Goal: Find specific page/section: Find specific page/section

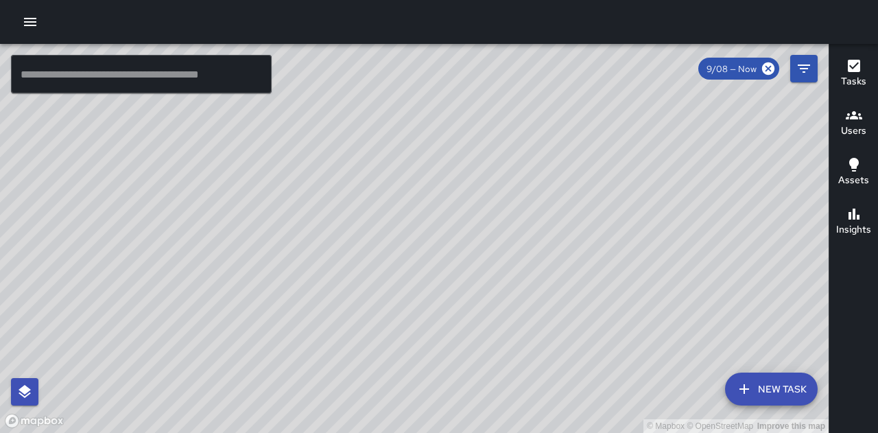
drag, startPoint x: 648, startPoint y: 270, endPoint x: 624, endPoint y: 191, distance: 83.1
click at [624, 191] on div "© Mapbox © OpenStreetMap Improve this map" at bounding box center [414, 238] width 829 height 389
drag, startPoint x: 745, startPoint y: 254, endPoint x: 708, endPoint y: 292, distance: 53.4
drag, startPoint x: 708, startPoint y: 292, endPoint x: 331, endPoint y: 211, distance: 385.3
click at [324, 213] on div "© Mapbox © OpenStreetMap Improve this map" at bounding box center [414, 238] width 829 height 389
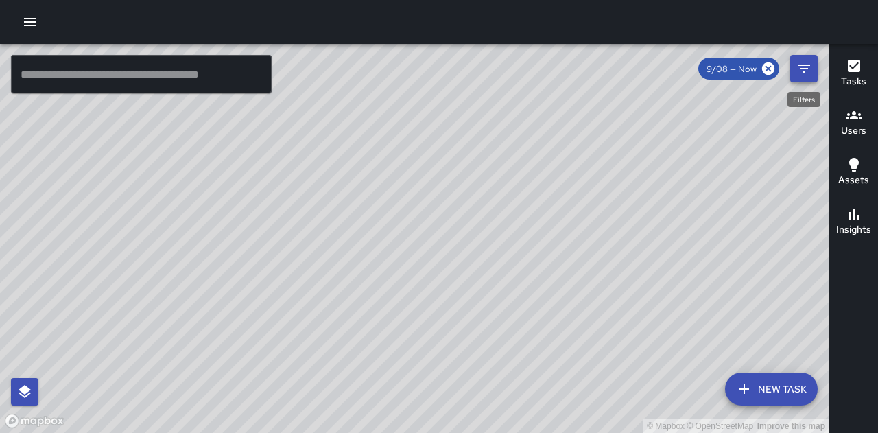
click at [811, 69] on icon "Filters" at bounding box center [804, 68] width 16 height 16
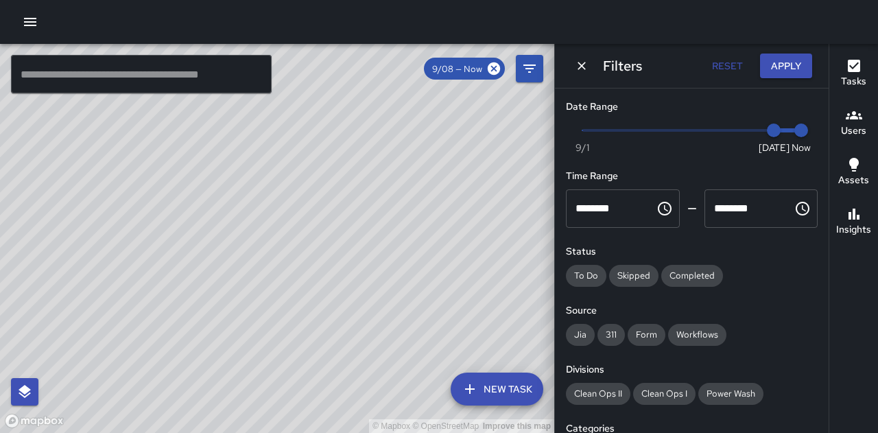
click at [491, 167] on div "© Mapbox © OpenStreetMap Improve this map" at bounding box center [277, 238] width 554 height 389
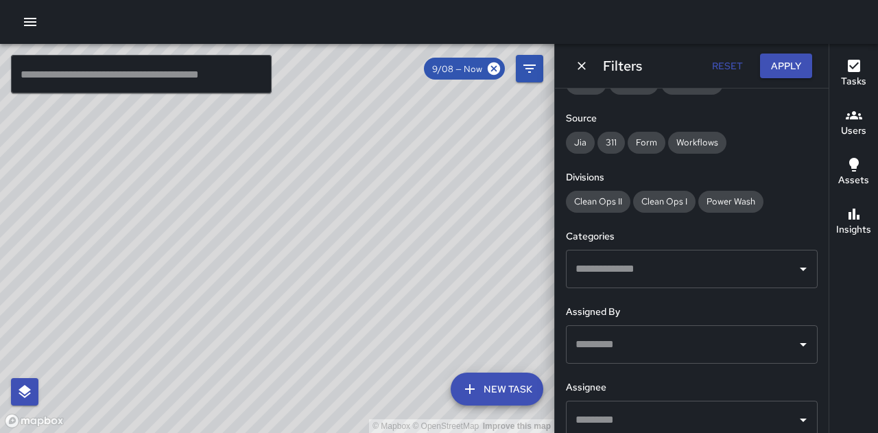
scroll to position [206, 0]
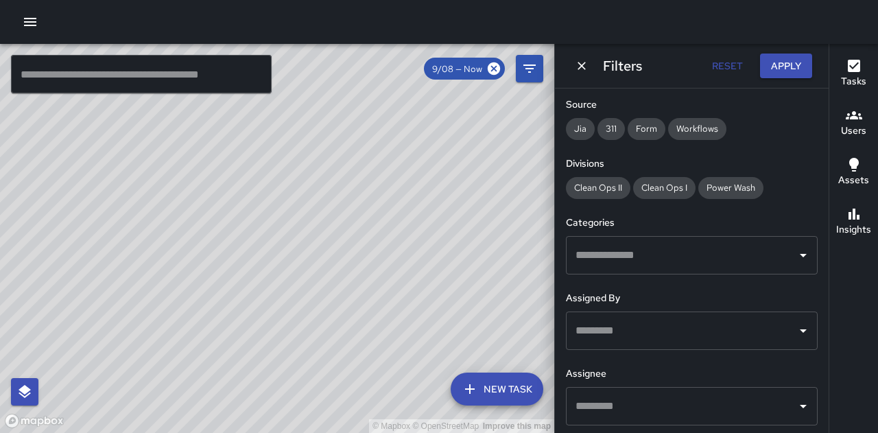
click at [641, 254] on input "text" at bounding box center [681, 255] width 219 height 26
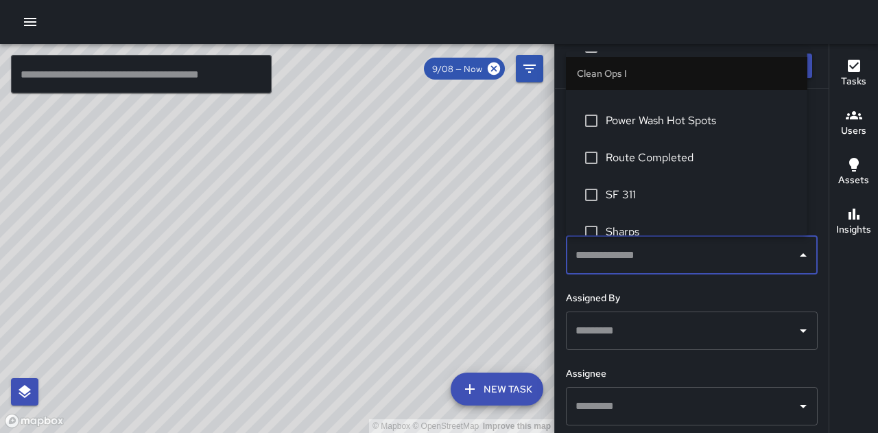
scroll to position [343, 0]
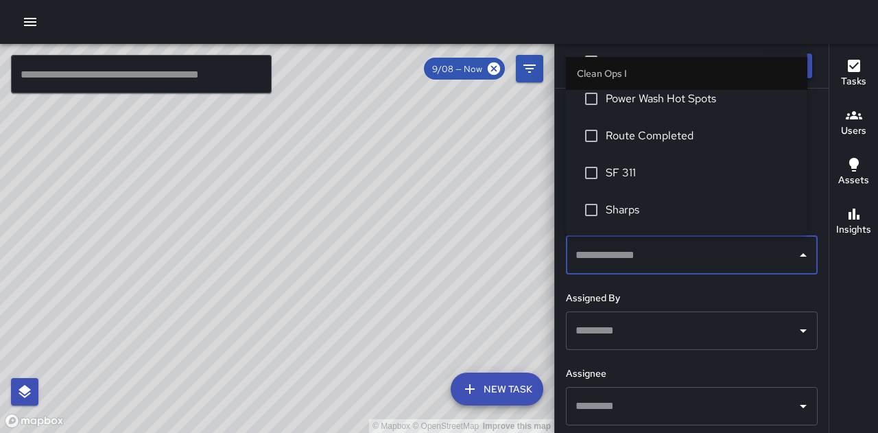
click at [626, 171] on span "SF 311" at bounding box center [701, 173] width 191 height 16
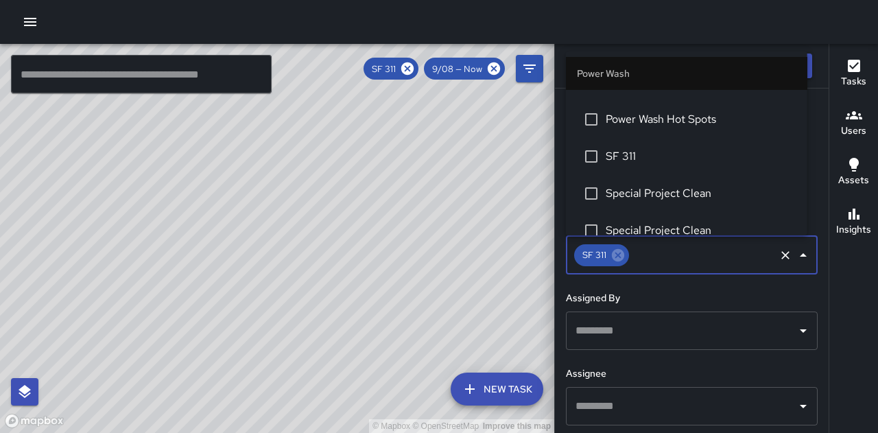
scroll to position [1222, 0]
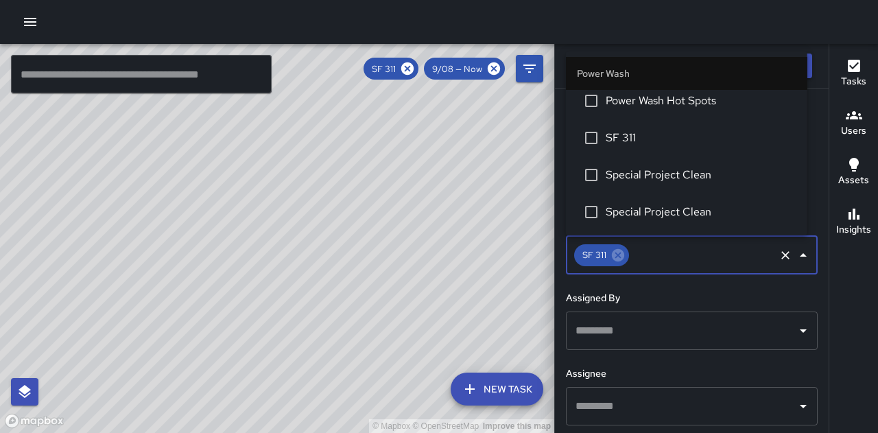
click at [624, 137] on span "SF 311" at bounding box center [701, 138] width 191 height 16
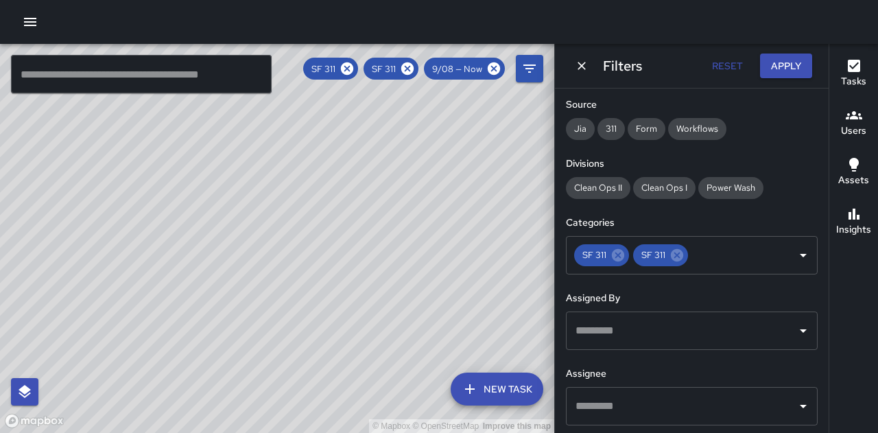
click at [481, 175] on div "© Mapbox © OpenStreetMap Improve this map" at bounding box center [277, 238] width 554 height 389
click at [584, 67] on icon "Dismiss" at bounding box center [582, 66] width 14 height 14
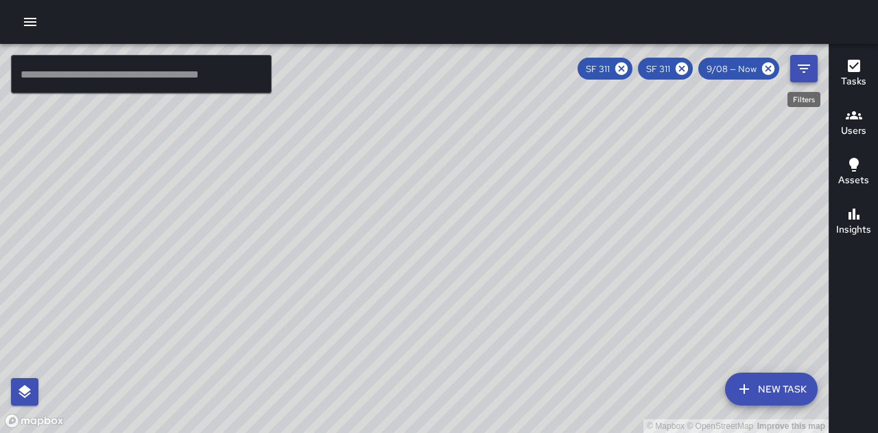
click at [808, 68] on icon "Filters" at bounding box center [804, 68] width 12 height 8
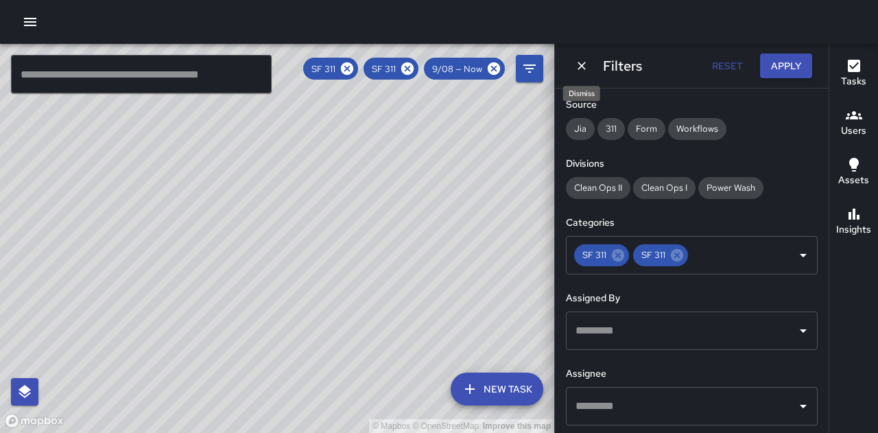
click at [585, 67] on icon "Dismiss" at bounding box center [582, 66] width 14 height 14
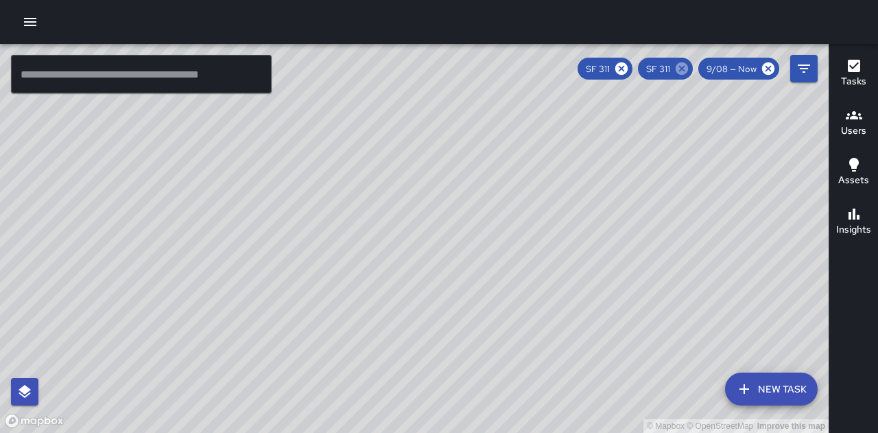
click at [684, 71] on icon at bounding box center [682, 68] width 12 height 12
click at [684, 69] on icon at bounding box center [681, 68] width 15 height 15
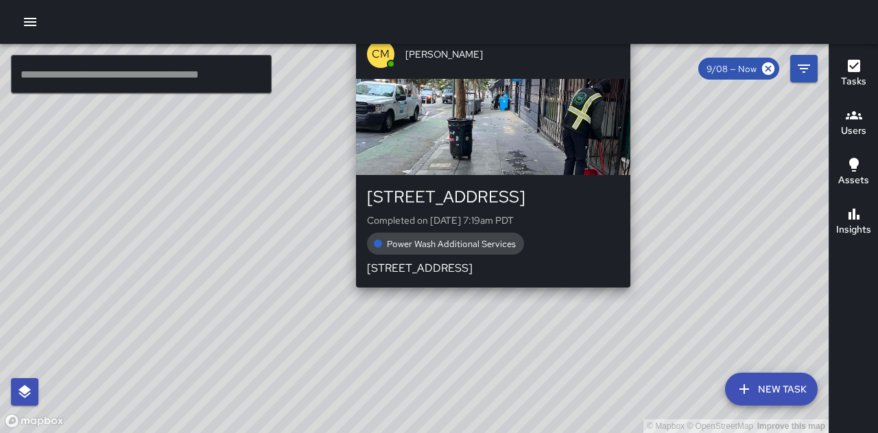
click at [486, 296] on div "© Mapbox © OpenStreetMap Improve this map CM [PERSON_NAME] [STREET_ADDRESS][PER…" at bounding box center [414, 238] width 829 height 389
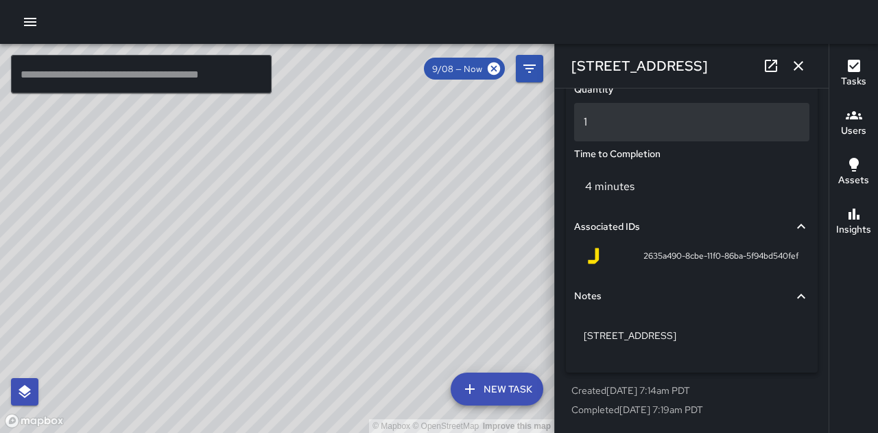
scroll to position [775, 0]
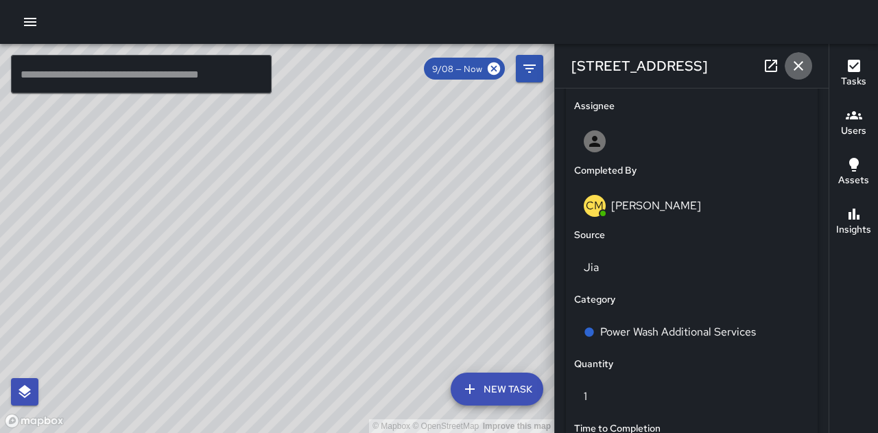
click at [803, 71] on icon "button" at bounding box center [798, 66] width 16 height 16
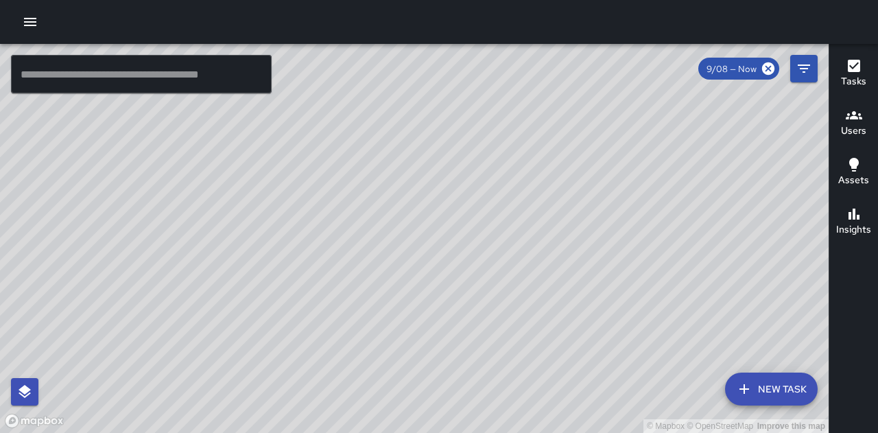
drag, startPoint x: 431, startPoint y: 311, endPoint x: 561, endPoint y: 282, distance: 133.5
click at [561, 282] on div "© Mapbox © OpenStreetMap Improve this map" at bounding box center [414, 238] width 829 height 389
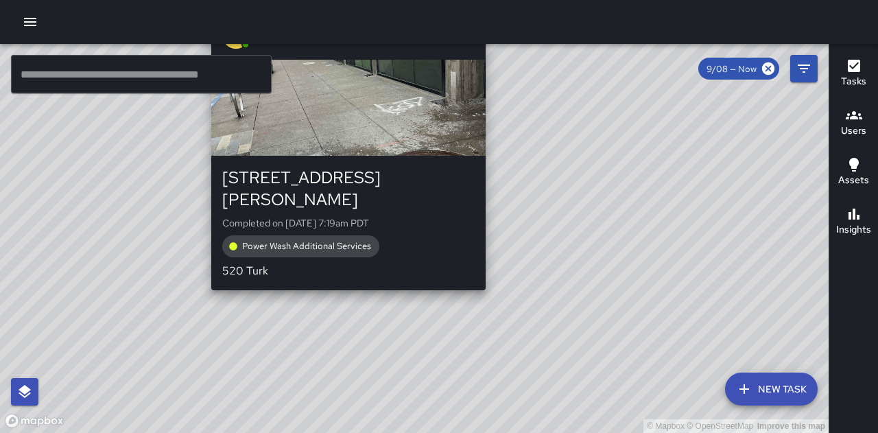
click at [427, 174] on div "[STREET_ADDRESS][PERSON_NAME]" at bounding box center [348, 189] width 252 height 44
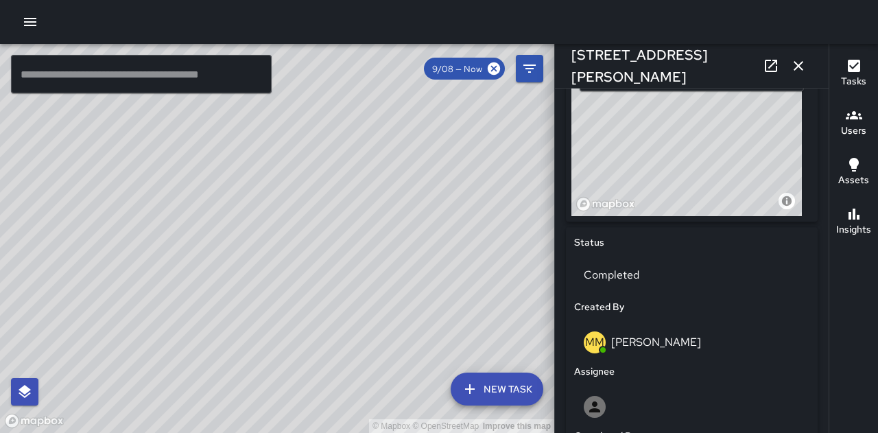
scroll to position [501, 0]
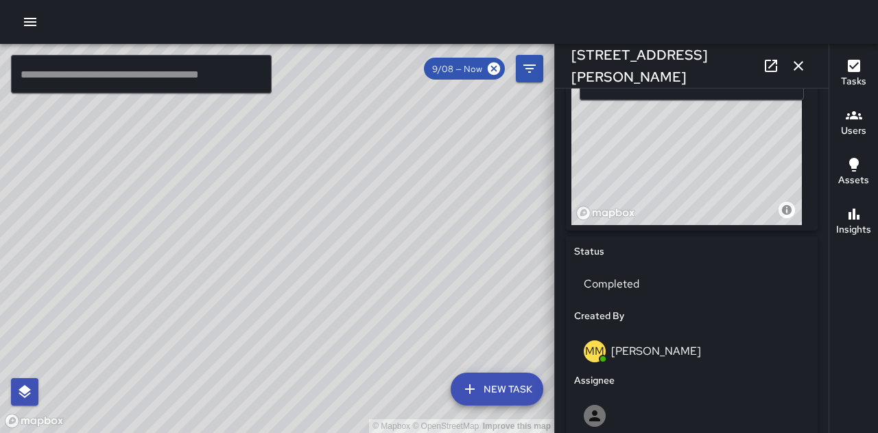
click at [800, 73] on icon "button" at bounding box center [798, 66] width 16 height 16
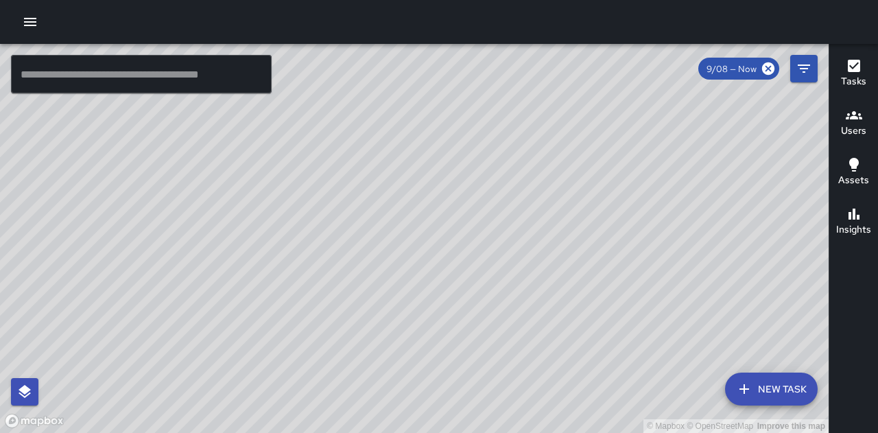
click at [453, 276] on div "© Mapbox © OpenStreetMap Improve this map" at bounding box center [414, 238] width 829 height 389
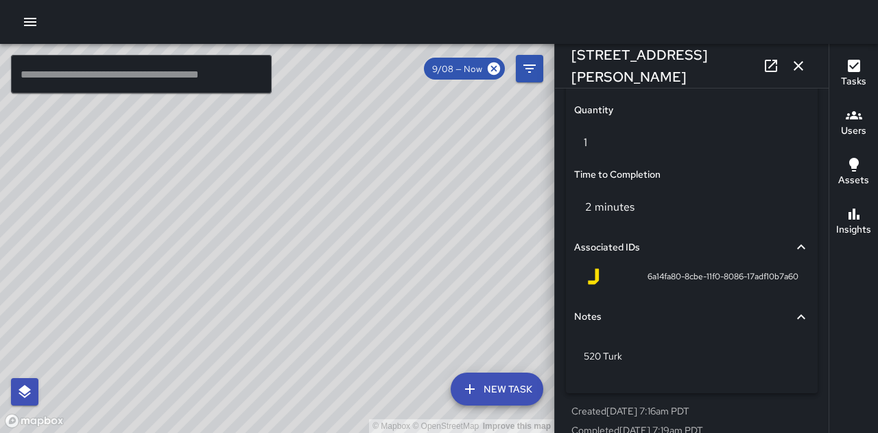
scroll to position [1050, 0]
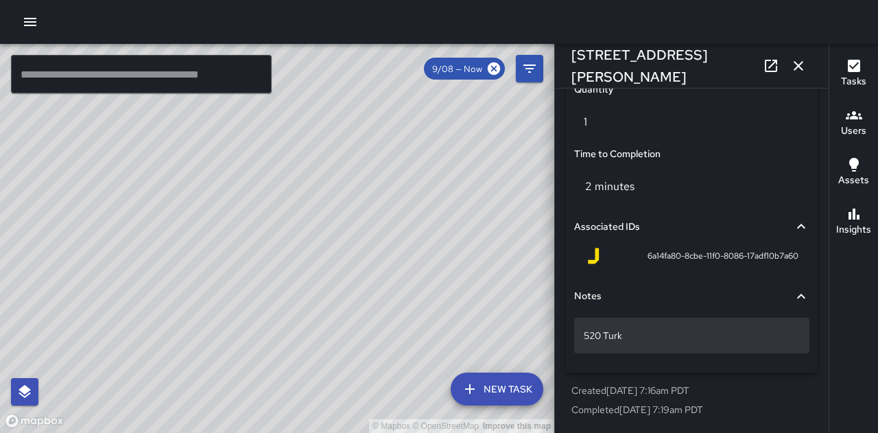
click at [619, 342] on p "520 Turk" at bounding box center [692, 336] width 216 height 14
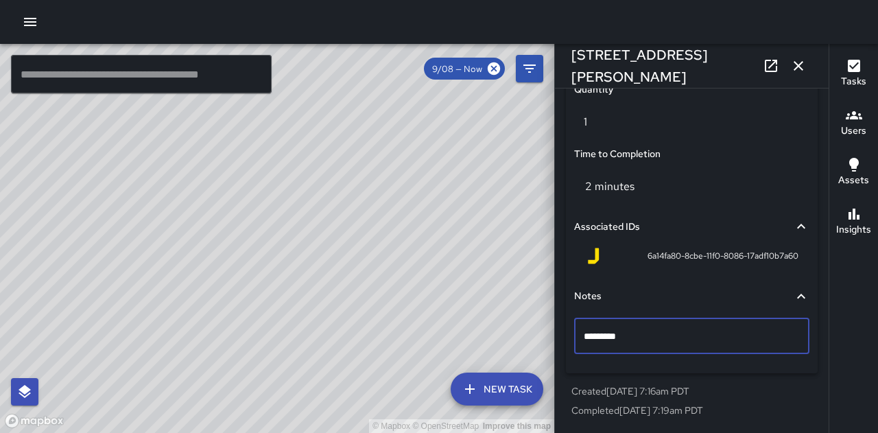
click at [800, 60] on icon "button" at bounding box center [798, 66] width 16 height 16
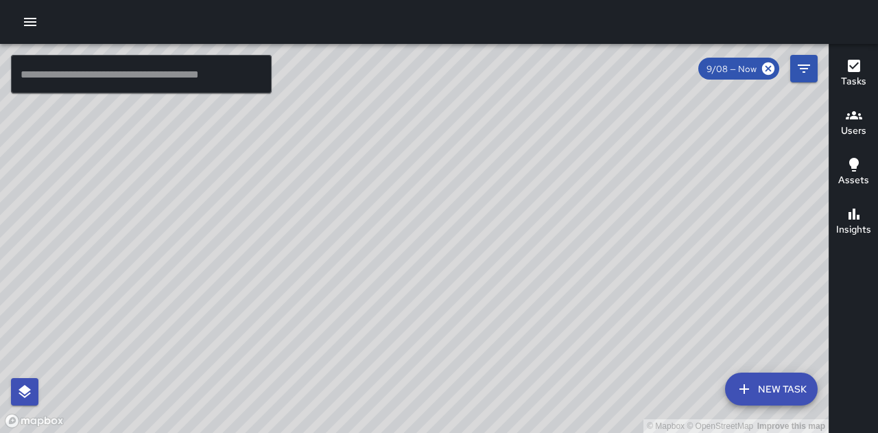
drag, startPoint x: 660, startPoint y: 270, endPoint x: 600, endPoint y: 290, distance: 63.8
click at [600, 290] on div "© Mapbox © OpenStreetMap Improve this map" at bounding box center [414, 238] width 829 height 389
drag, startPoint x: 605, startPoint y: 290, endPoint x: 572, endPoint y: 289, distance: 32.9
drag, startPoint x: 572, startPoint y: 289, endPoint x: 477, endPoint y: 227, distance: 113.4
click at [477, 227] on div "© Mapbox © OpenStreetMap Improve this map" at bounding box center [414, 238] width 829 height 389
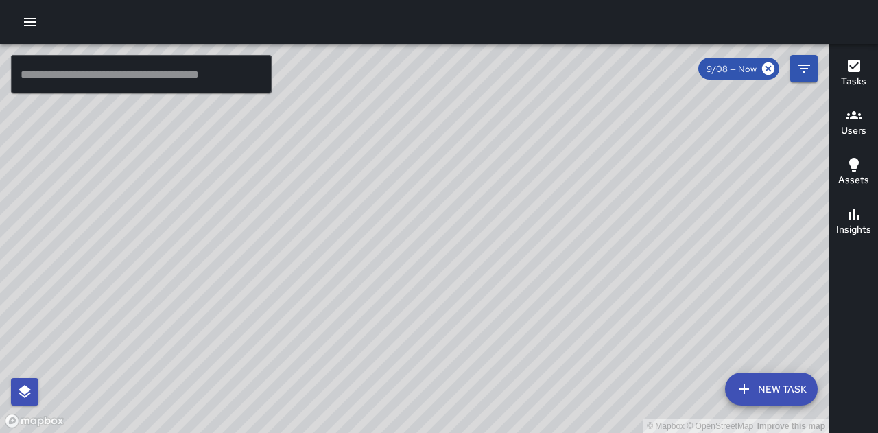
drag, startPoint x: 497, startPoint y: 232, endPoint x: 453, endPoint y: 228, distance: 44.0
click at [453, 228] on div "© Mapbox © OpenStreetMap Improve this map" at bounding box center [414, 238] width 829 height 389
